Goal: Task Accomplishment & Management: Use online tool/utility

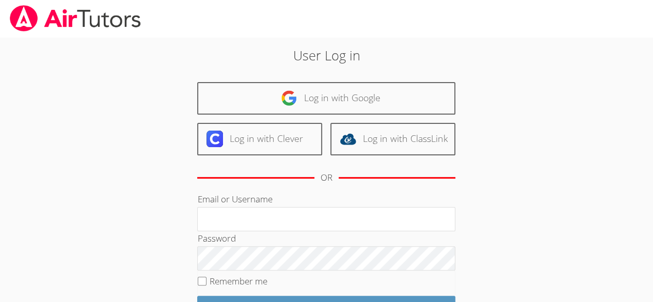
type input "hilaryr"
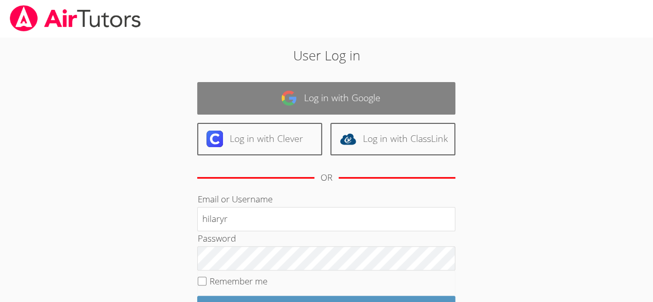
click at [412, 92] on link "Log in with Google" at bounding box center [326, 98] width 258 height 33
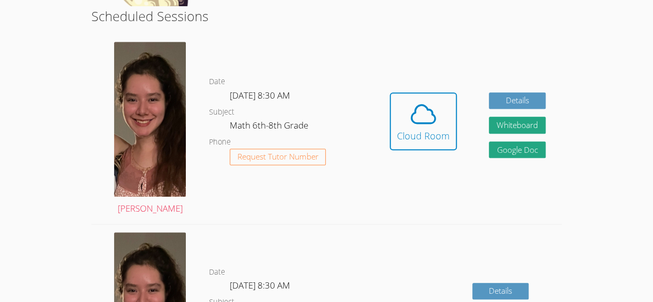
scroll to position [264, 0]
click at [427, 105] on icon at bounding box center [423, 114] width 24 height 18
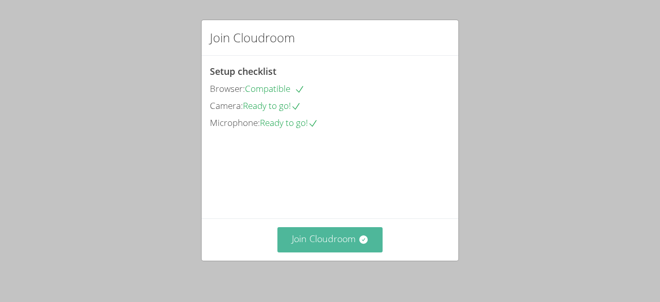
click at [361, 234] on button "Join Cloudroom" at bounding box center [331, 239] width 106 height 25
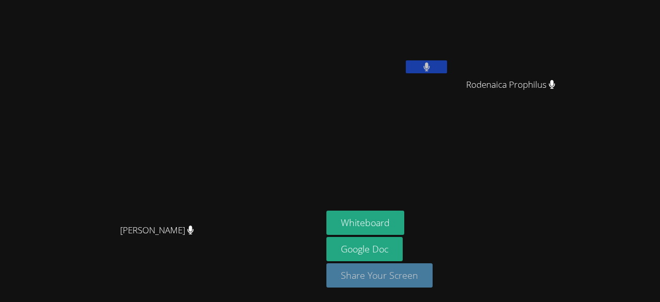
click at [430, 271] on button "Share Your Screen" at bounding box center [380, 275] width 106 height 24
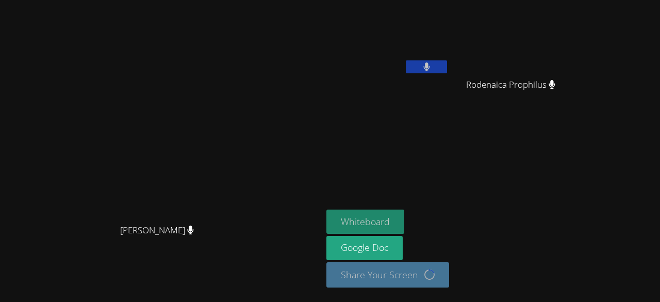
click at [363, 219] on button "Whiteboard" at bounding box center [366, 221] width 78 height 24
click at [454, 39] on video at bounding box center [515, 38] width 123 height 69
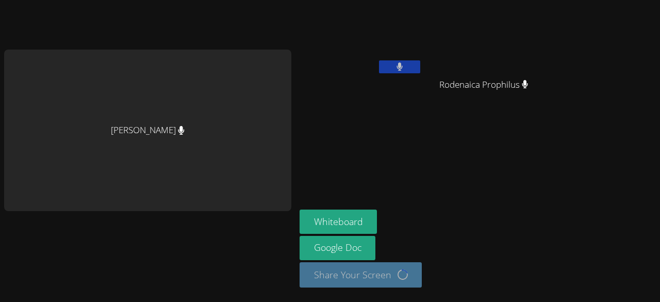
click at [344, 46] on video at bounding box center [361, 38] width 123 height 69
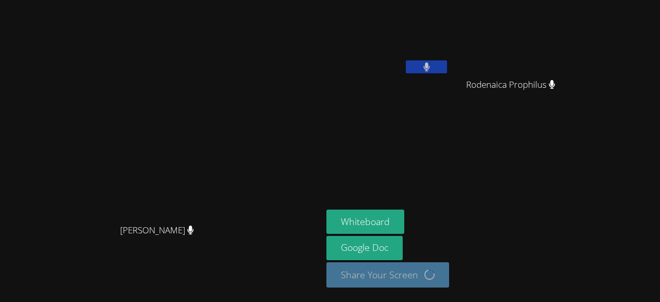
click at [438, 69] on button at bounding box center [426, 66] width 41 height 13
click at [417, 65] on button at bounding box center [426, 66] width 41 height 13
click at [482, 136] on aside "Hilary Ramos Rodenaica Prophilus Rodenaica Prophilus Whiteboard Google Doc Shar…" at bounding box center [452, 151] width 258 height 302
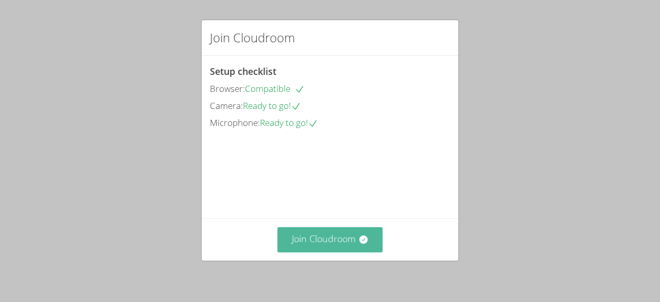
click at [335, 245] on button "Join Cloudroom" at bounding box center [331, 239] width 106 height 25
click at [343, 246] on button "Join Cloudroom" at bounding box center [331, 239] width 106 height 25
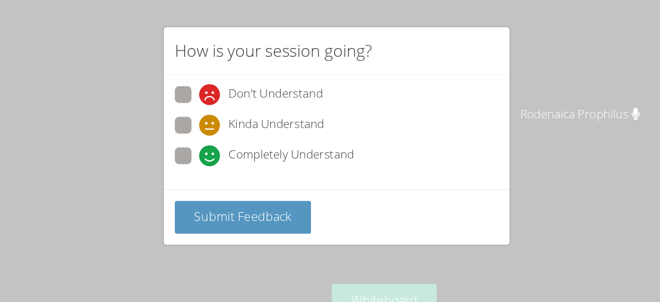
click at [290, 112] on span "Completely Understand" at bounding box center [296, 115] width 93 height 15
click at [237, 112] on input "Completely Understand" at bounding box center [232, 113] width 9 height 9
radio input "true"
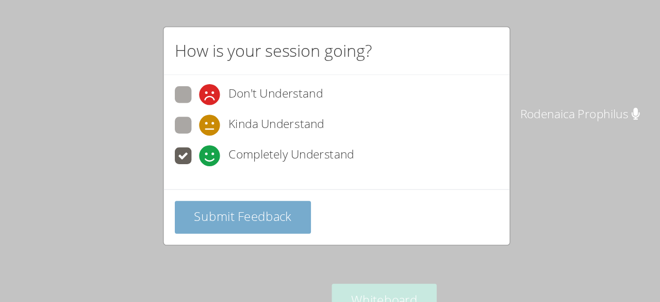
click at [280, 162] on span "Submit Feedback" at bounding box center [260, 160] width 72 height 12
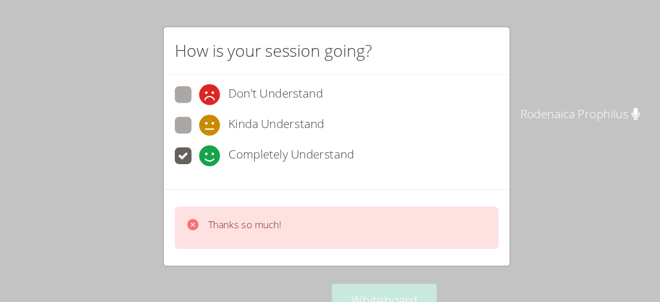
click at [386, 107] on div "Don't Understand Kinda Understand Completely Understand" at bounding box center [330, 96] width 240 height 64
click at [493, 158] on div "How is your session going? Don't Understand Kinda Understand Completely Underst…" at bounding box center [330, 151] width 660 height 302
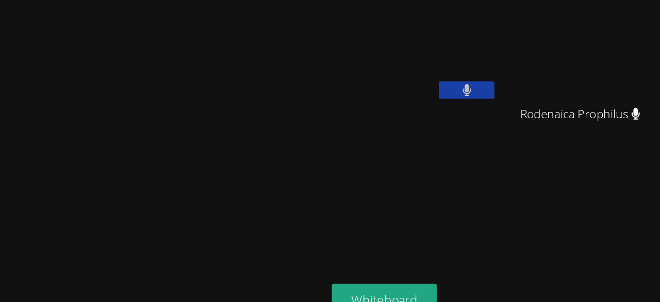
click at [473, 143] on aside "[PERSON_NAME] Rodenaica Prophilus Rodenaica Prophilus Whiteboard Google Doc Sha…" at bounding box center [452, 151] width 258 height 302
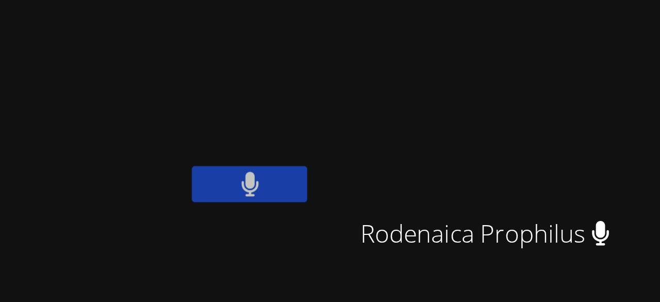
click at [510, 31] on video at bounding box center [515, 38] width 123 height 69
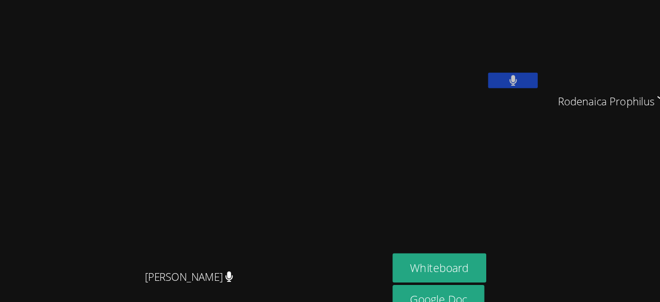
click at [477, 151] on aside "[PERSON_NAME] Rodenaica Prophilus Rodenaica Prophilus Whiteboard Google Doc Sha…" at bounding box center [452, 151] width 258 height 302
